Goal: Find specific page/section: Find specific page/section

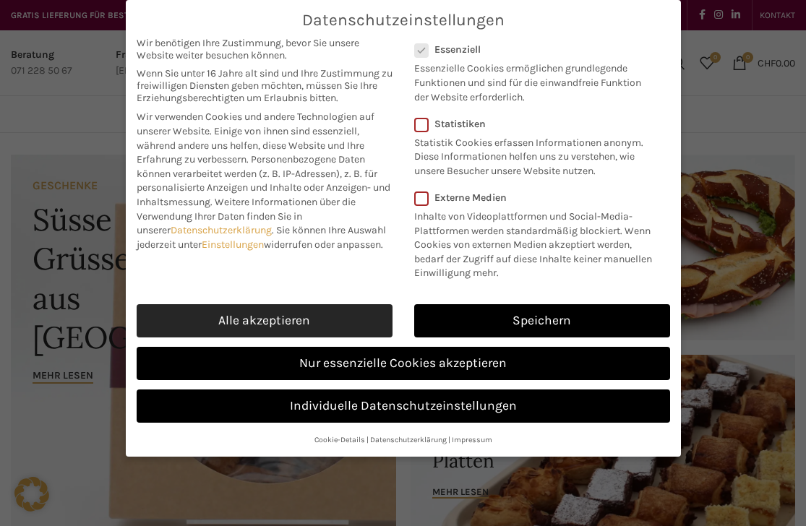
click at [343, 319] on link "Alle akzeptieren" at bounding box center [265, 320] width 256 height 33
checkbox input "true"
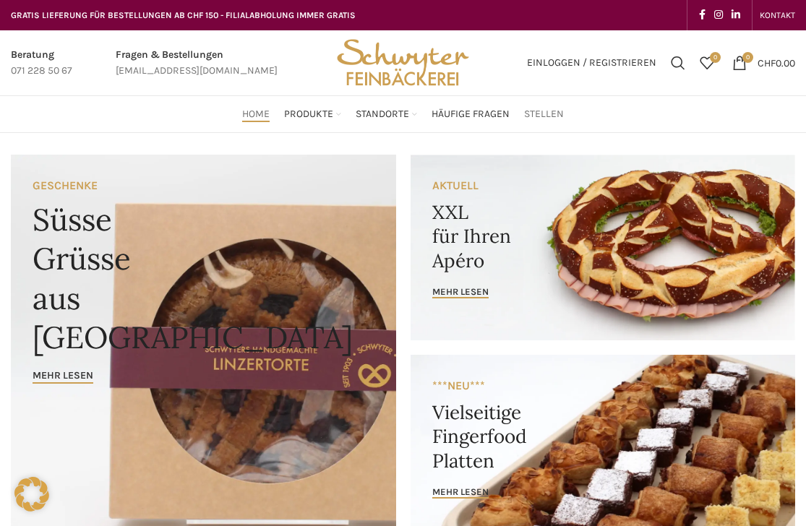
click at [546, 118] on span "Stellen" at bounding box center [544, 115] width 40 height 14
